Goal: Transaction & Acquisition: Purchase product/service

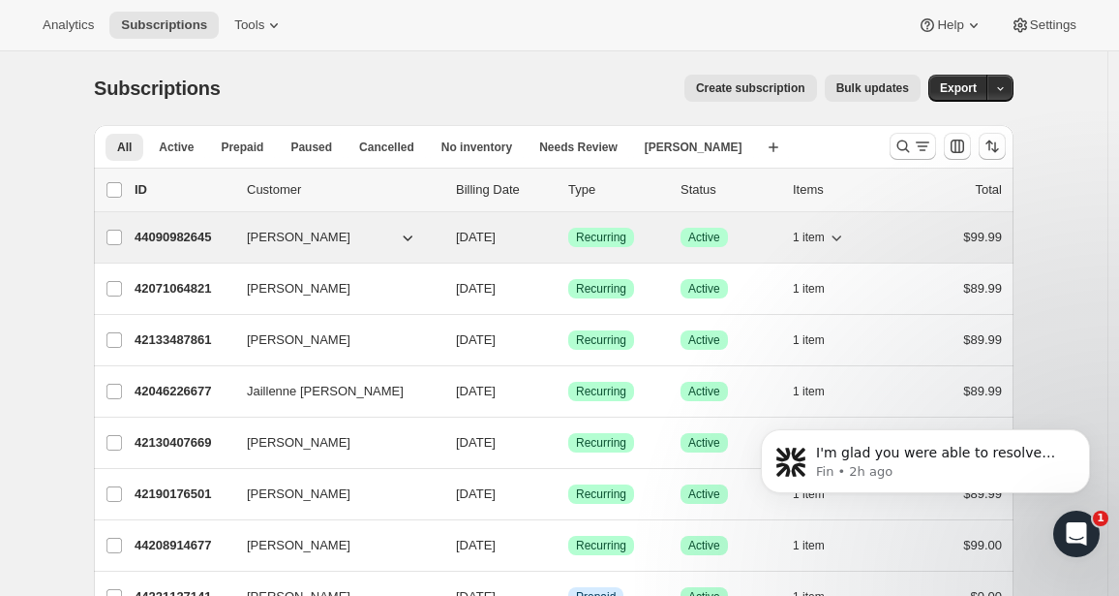
click at [160, 240] on p "44090982645" at bounding box center [183, 237] width 97 height 19
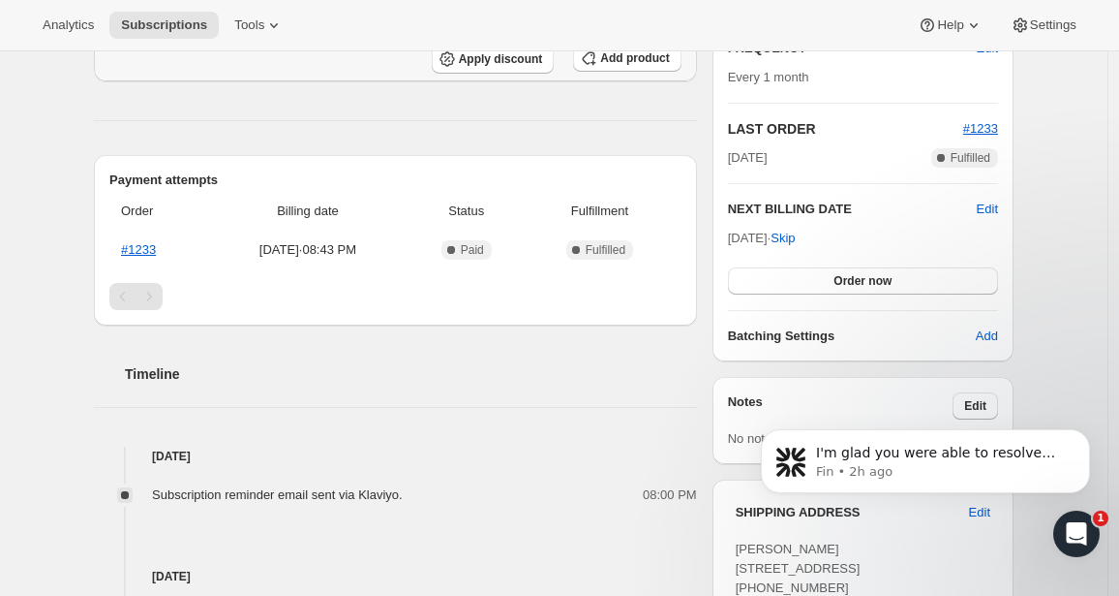
scroll to position [349, 0]
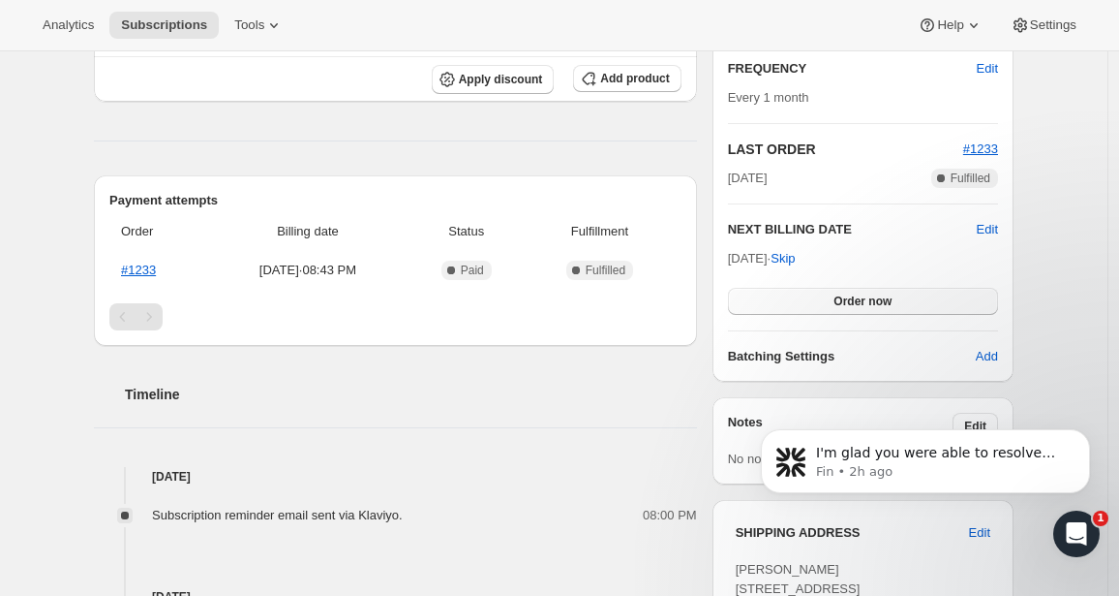
click at [835, 305] on button "Order now" at bounding box center [863, 301] width 270 height 27
click at [835, 305] on span "Click to confirm" at bounding box center [863, 300] width 88 height 15
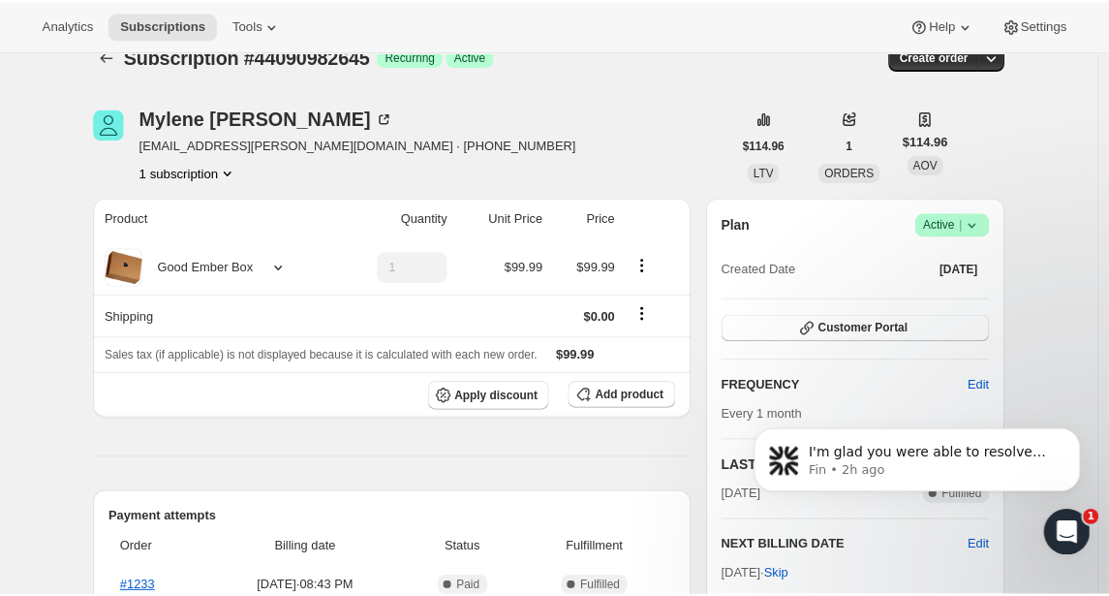
scroll to position [0, 0]
